Goal: Task Accomplishment & Management: Manage account settings

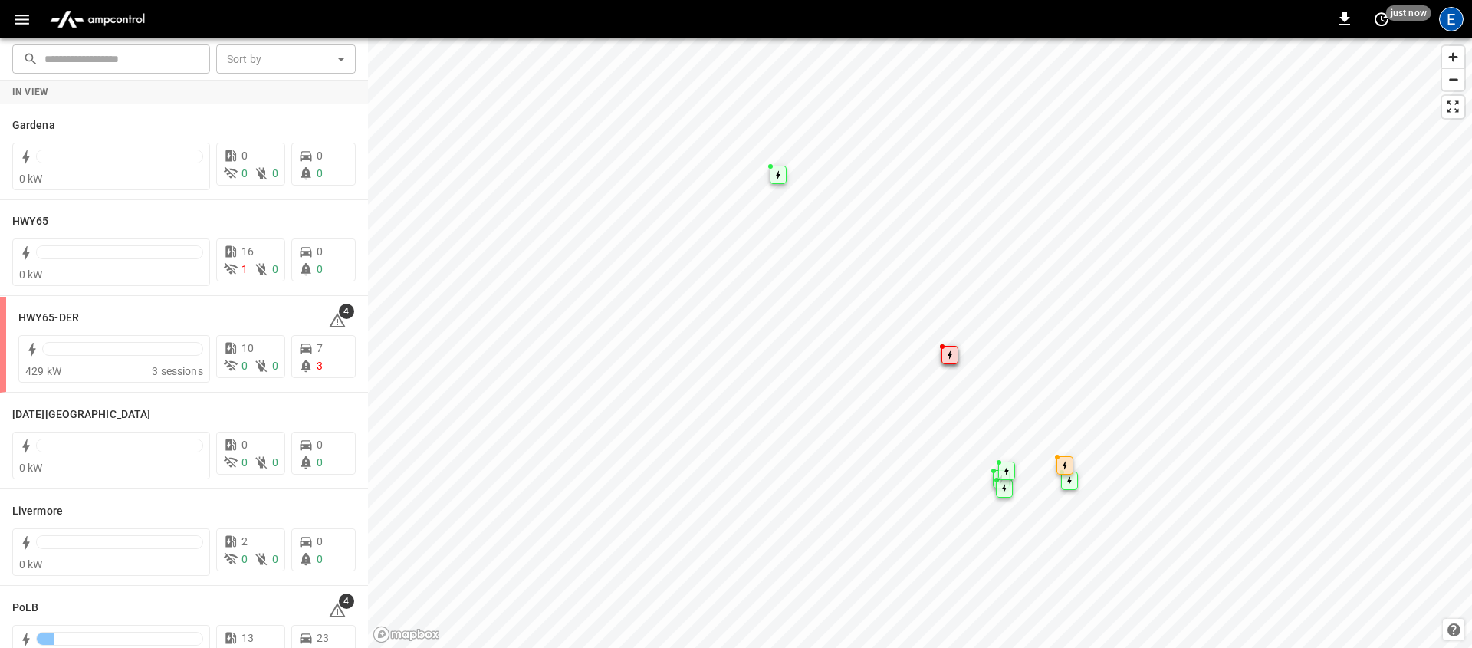
click at [1451, 19] on div "E" at bounding box center [1451, 19] width 25 height 25
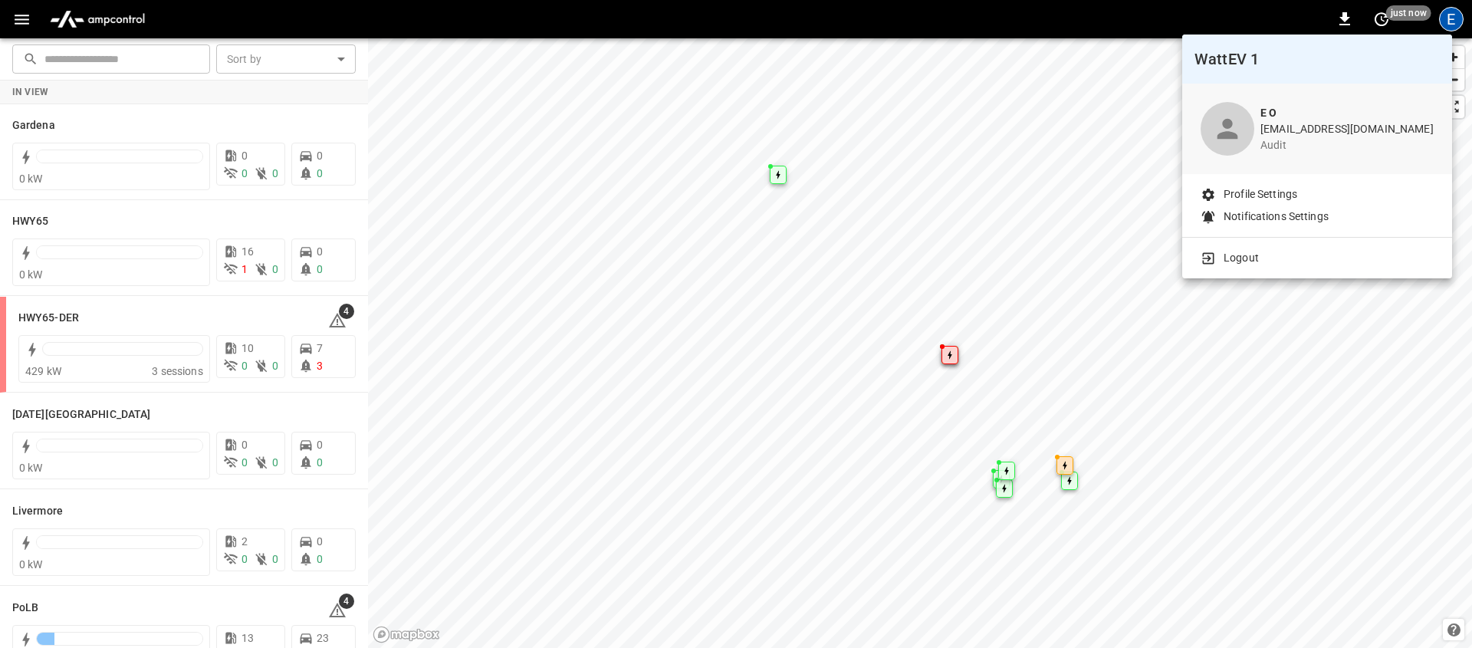
click at [1250, 251] on p "Logout" at bounding box center [1240, 258] width 35 height 16
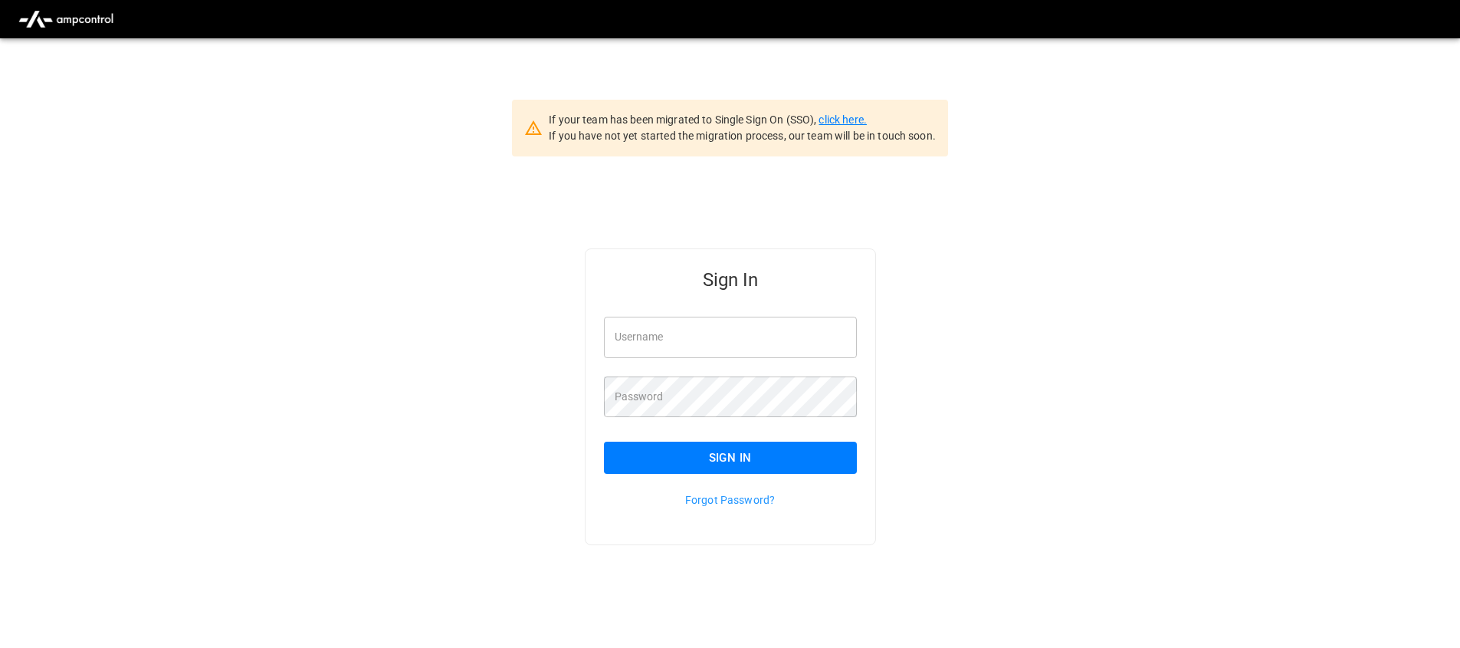
click at [851, 118] on link "click here." at bounding box center [843, 119] width 48 height 12
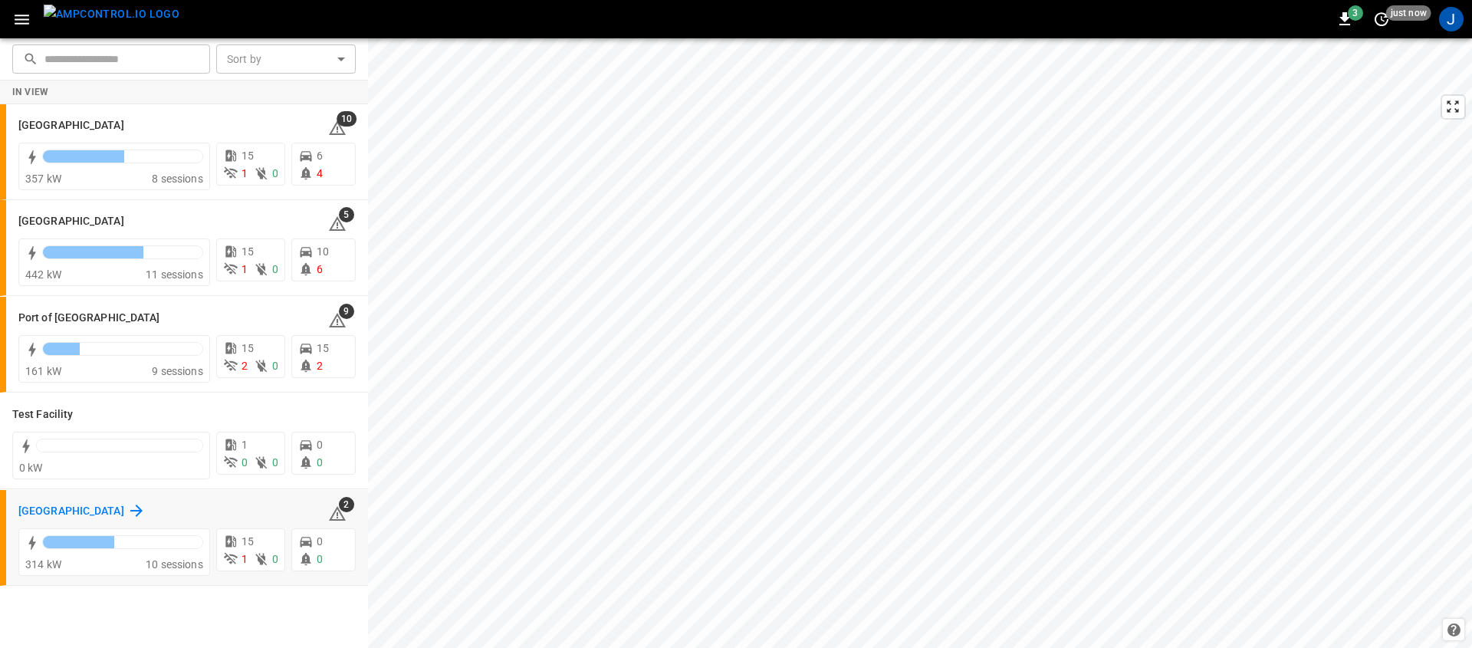
click at [127, 513] on icon at bounding box center [136, 510] width 18 height 18
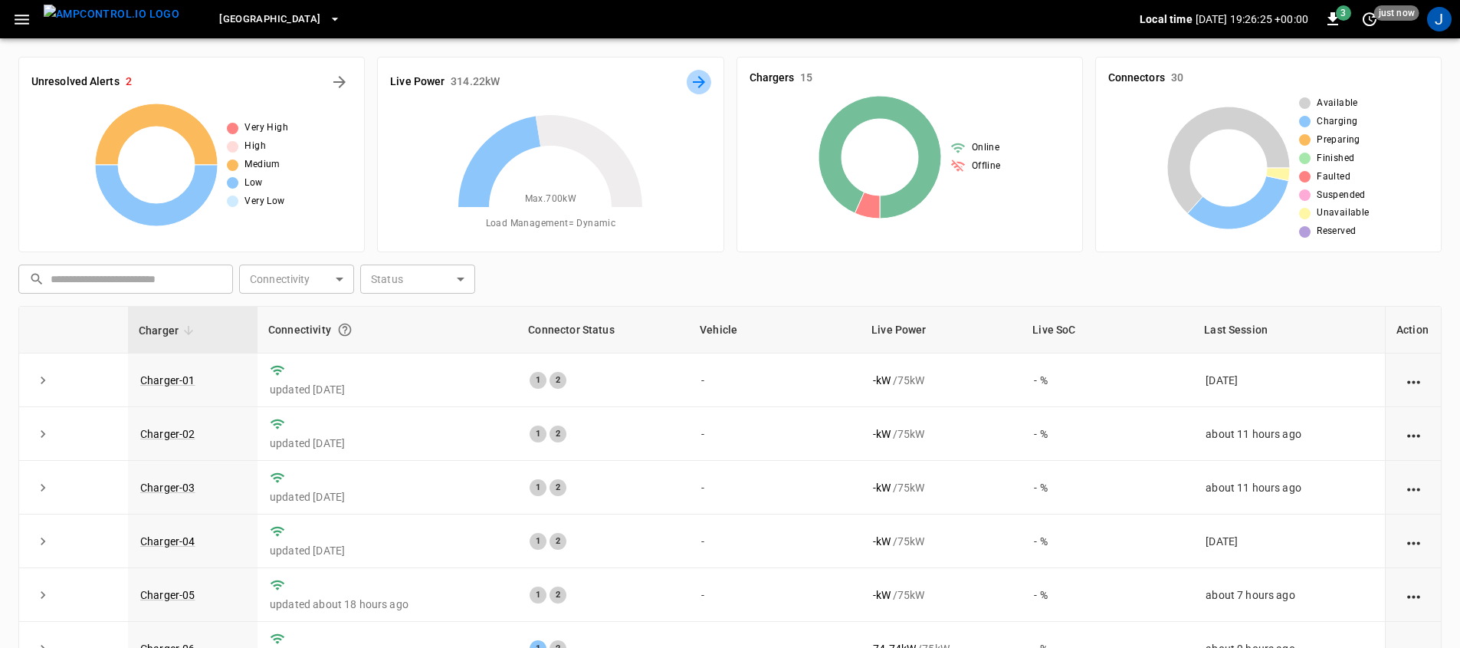
click at [700, 81] on icon "Energy Overview" at bounding box center [699, 82] width 12 height 12
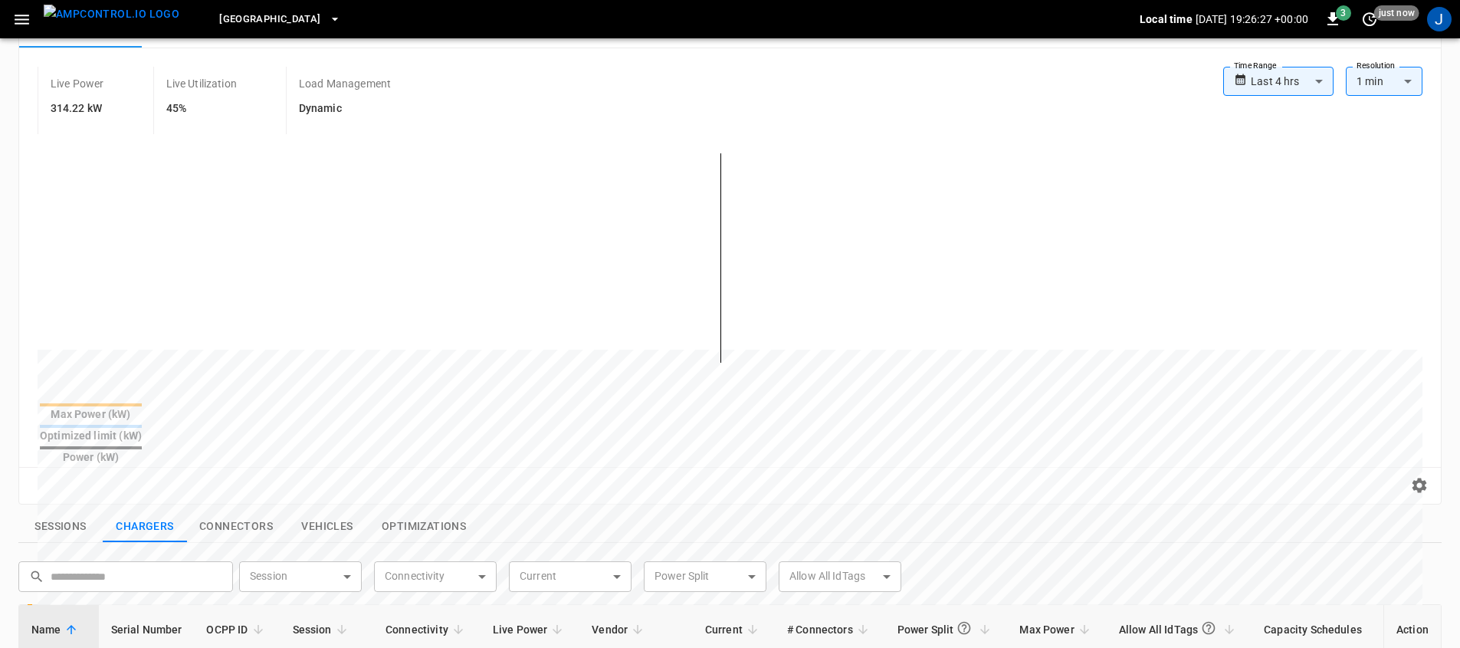
click at [412, 471] on div "Reset zoom" at bounding box center [730, 485] width 1422 height 37
click at [413, 511] on button "Optimizations" at bounding box center [423, 527] width 109 height 32
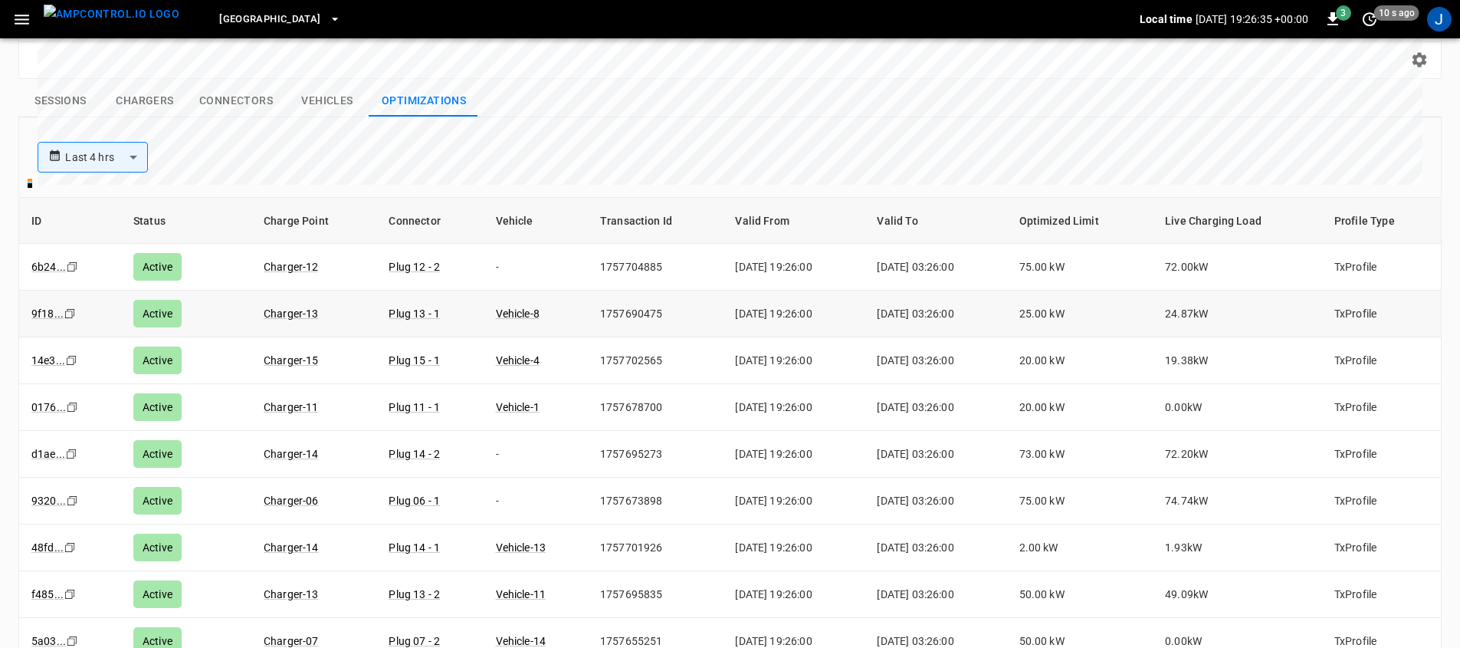
scroll to position [551, 0]
